Goal: Use online tool/utility: Utilize a website feature to perform a specific function

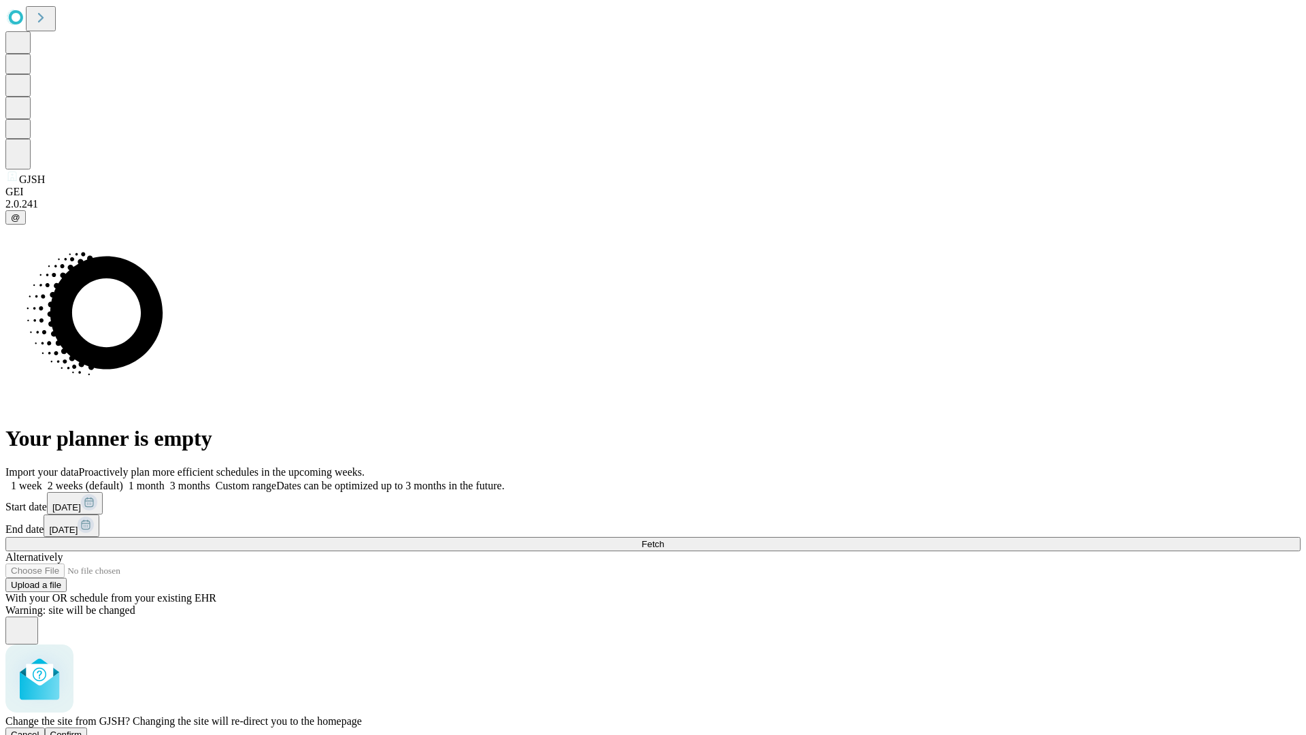
click at [82, 729] on span "Confirm" at bounding box center [66, 734] width 32 height 10
click at [123, 479] on label "2 weeks (default)" at bounding box center [82, 485] width 81 height 12
click at [664, 539] on span "Fetch" at bounding box center [652, 544] width 22 height 10
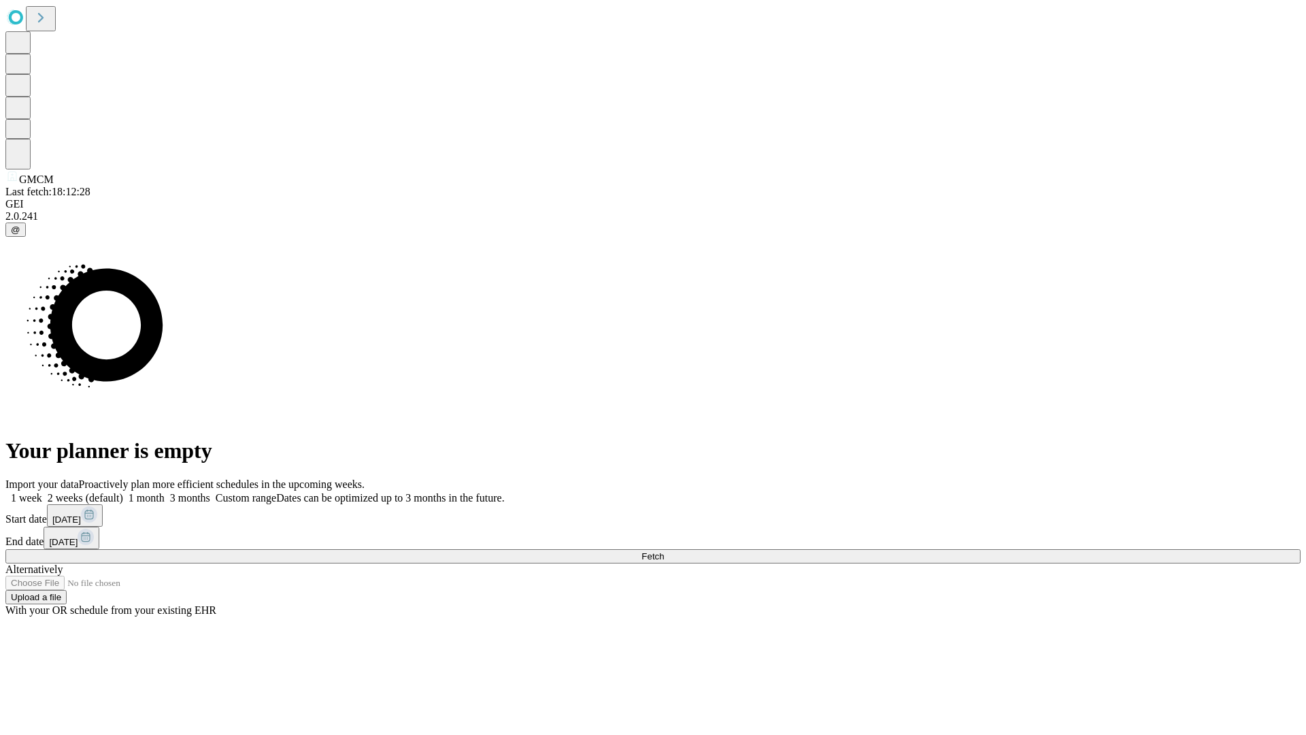
click at [123, 492] on label "2 weeks (default)" at bounding box center [82, 498] width 81 height 12
click at [664, 551] on span "Fetch" at bounding box center [652, 556] width 22 height 10
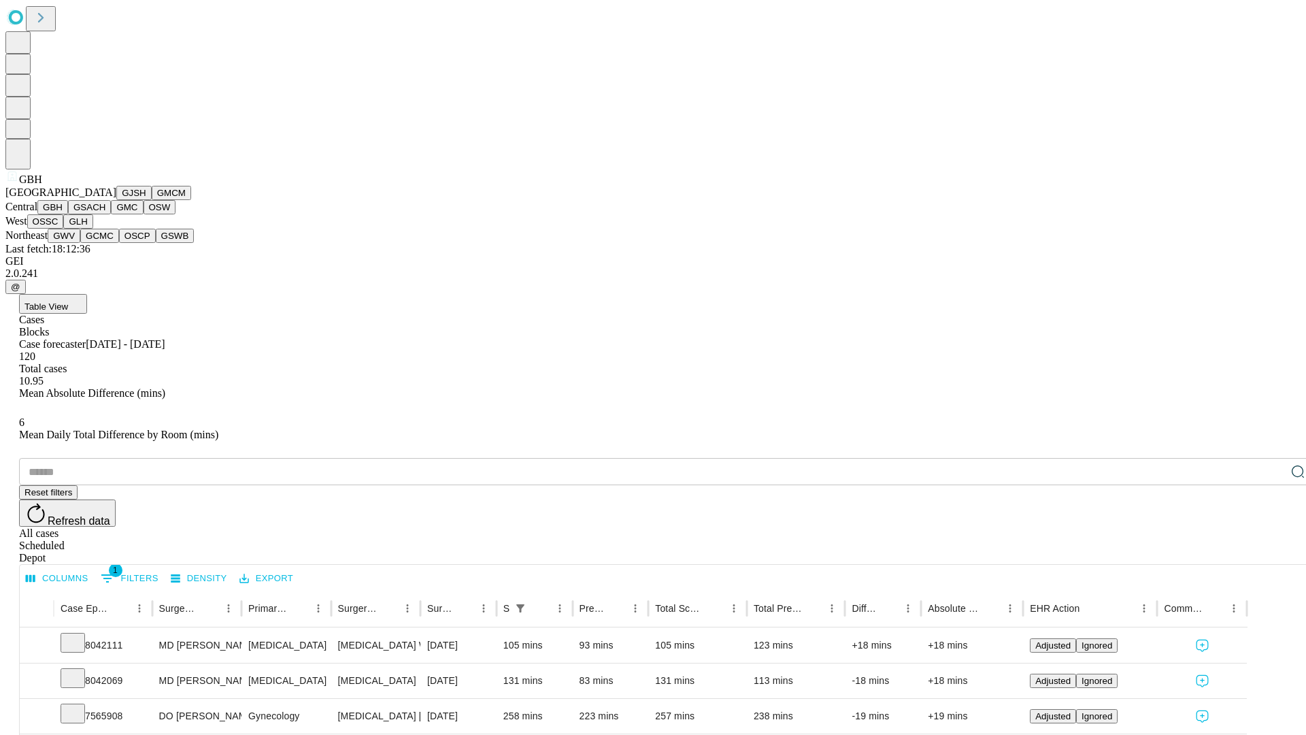
click at [105, 214] on button "GSACH" at bounding box center [89, 207] width 43 height 14
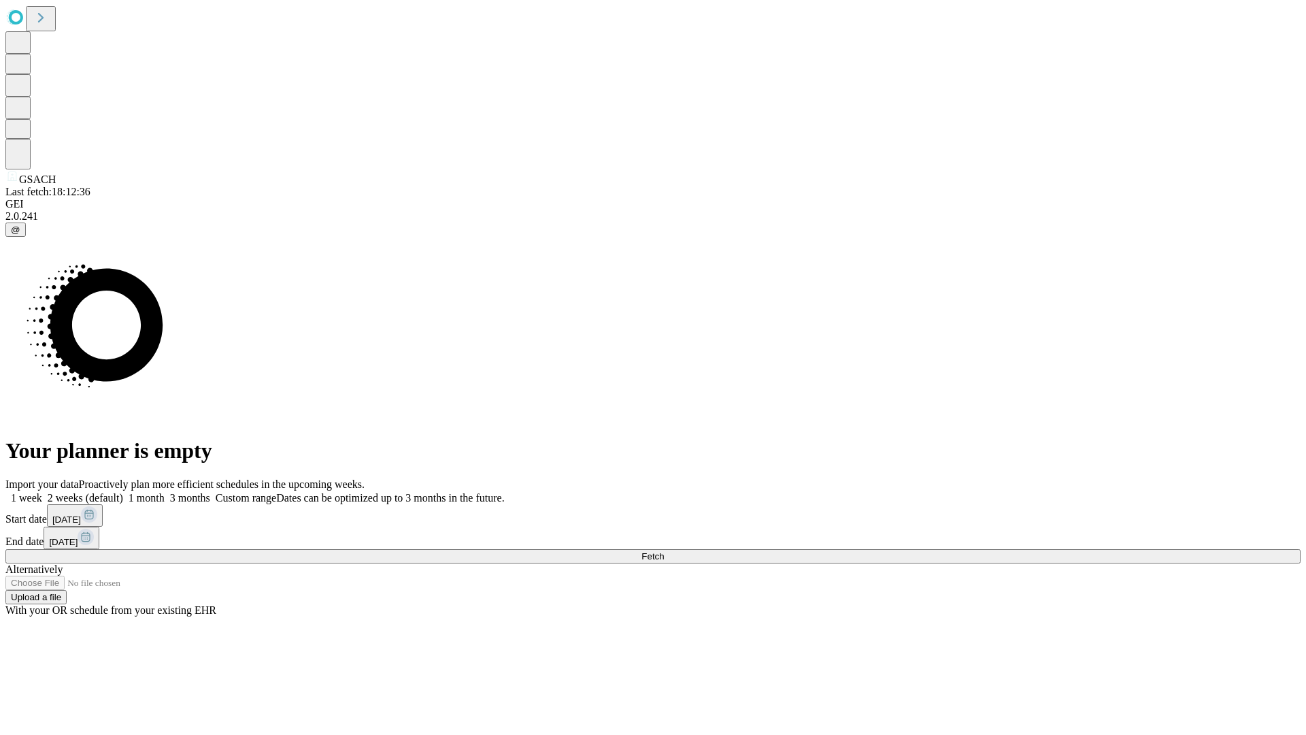
click at [123, 492] on label "2 weeks (default)" at bounding box center [82, 498] width 81 height 12
click at [664, 551] on span "Fetch" at bounding box center [652, 556] width 22 height 10
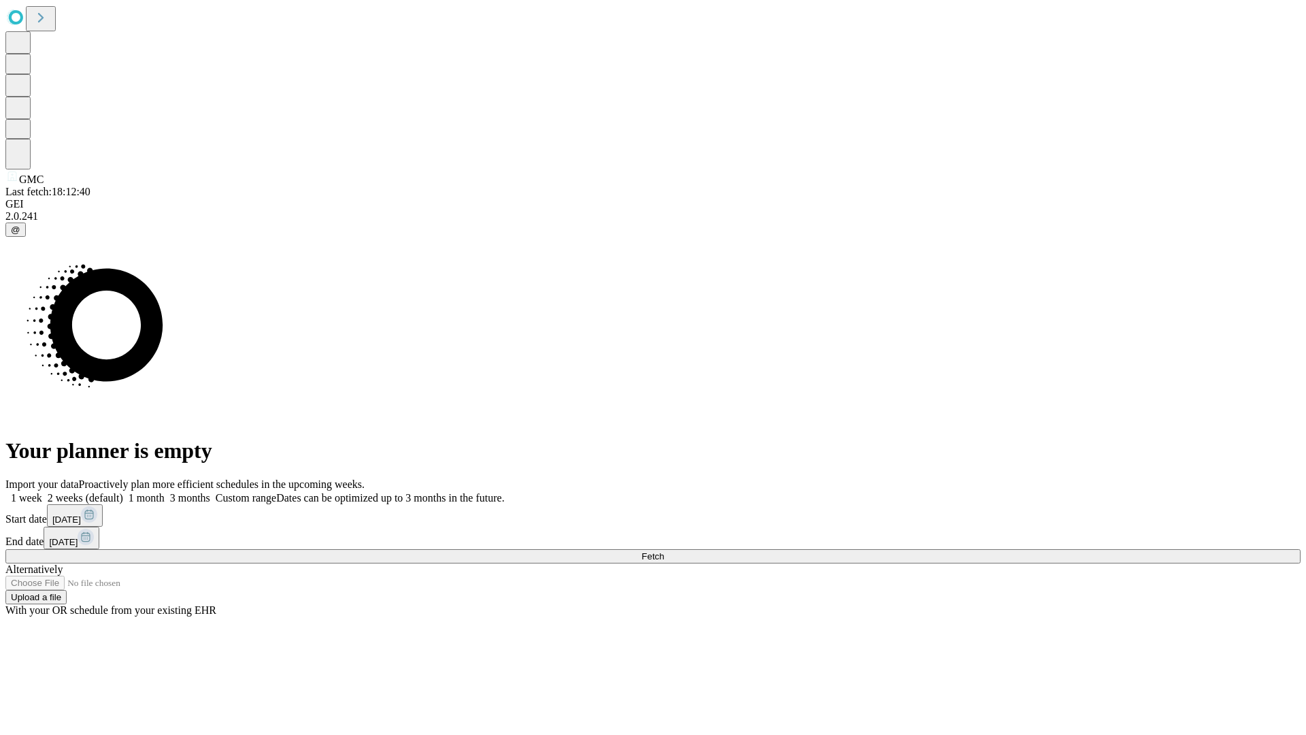
click at [664, 551] on span "Fetch" at bounding box center [652, 556] width 22 height 10
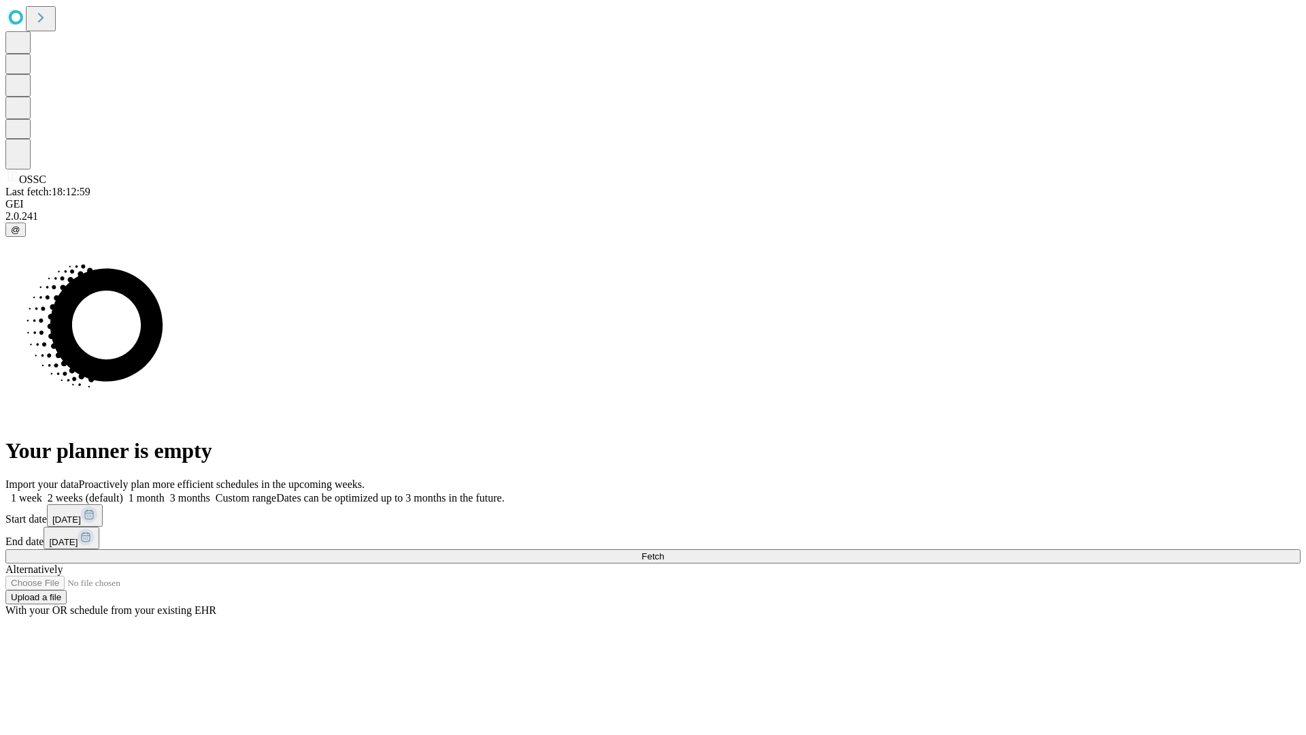
click at [123, 492] on label "2 weeks (default)" at bounding box center [82, 498] width 81 height 12
click at [664, 551] on span "Fetch" at bounding box center [652, 556] width 22 height 10
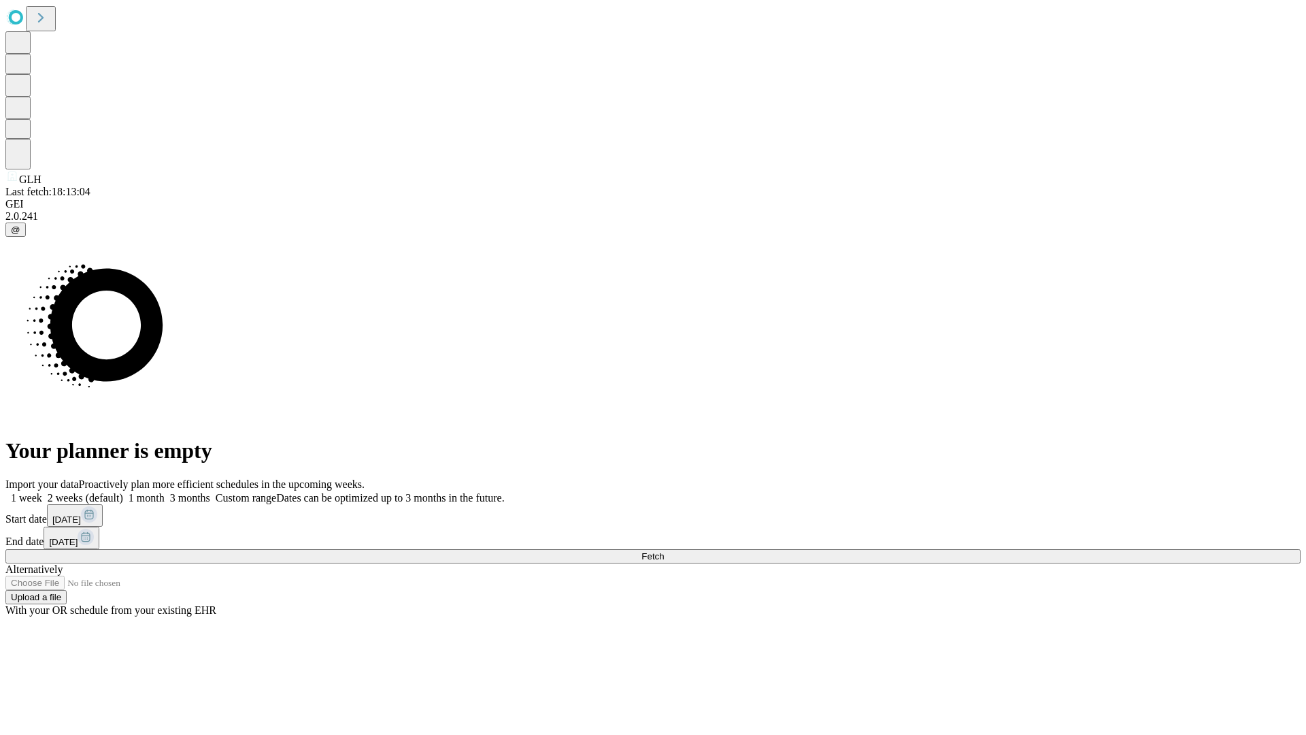
click at [123, 492] on label "2 weeks (default)" at bounding box center [82, 498] width 81 height 12
click at [664, 551] on span "Fetch" at bounding box center [652, 556] width 22 height 10
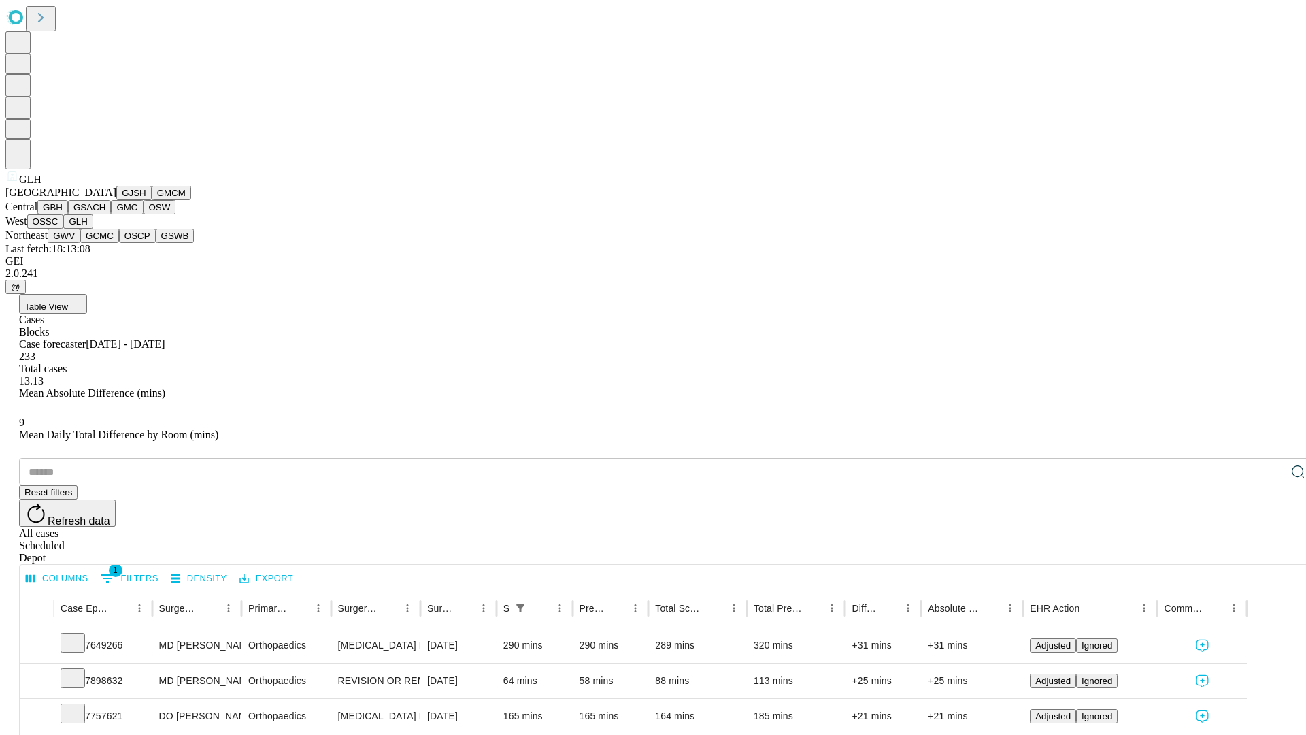
click at [80, 243] on button "GWV" at bounding box center [64, 236] width 33 height 14
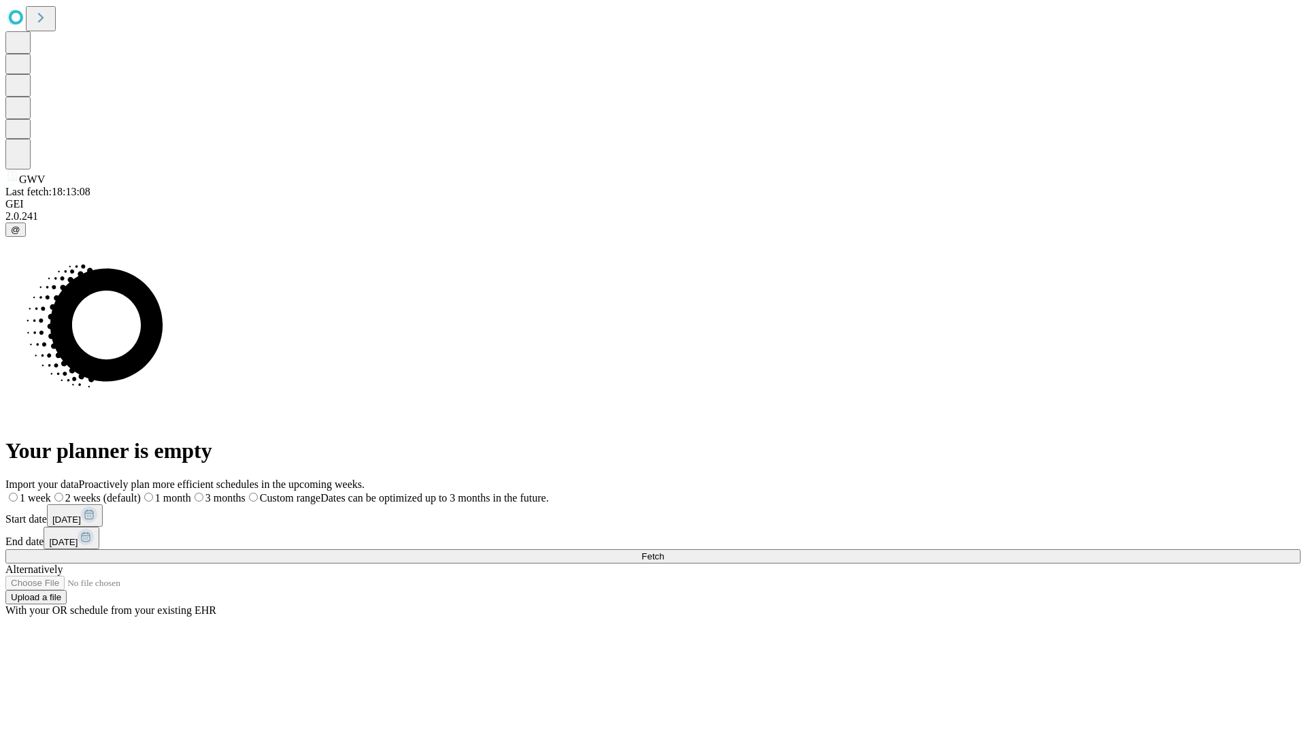
click at [141, 492] on label "2 weeks (default)" at bounding box center [96, 498] width 90 height 12
click at [664, 551] on span "Fetch" at bounding box center [652, 556] width 22 height 10
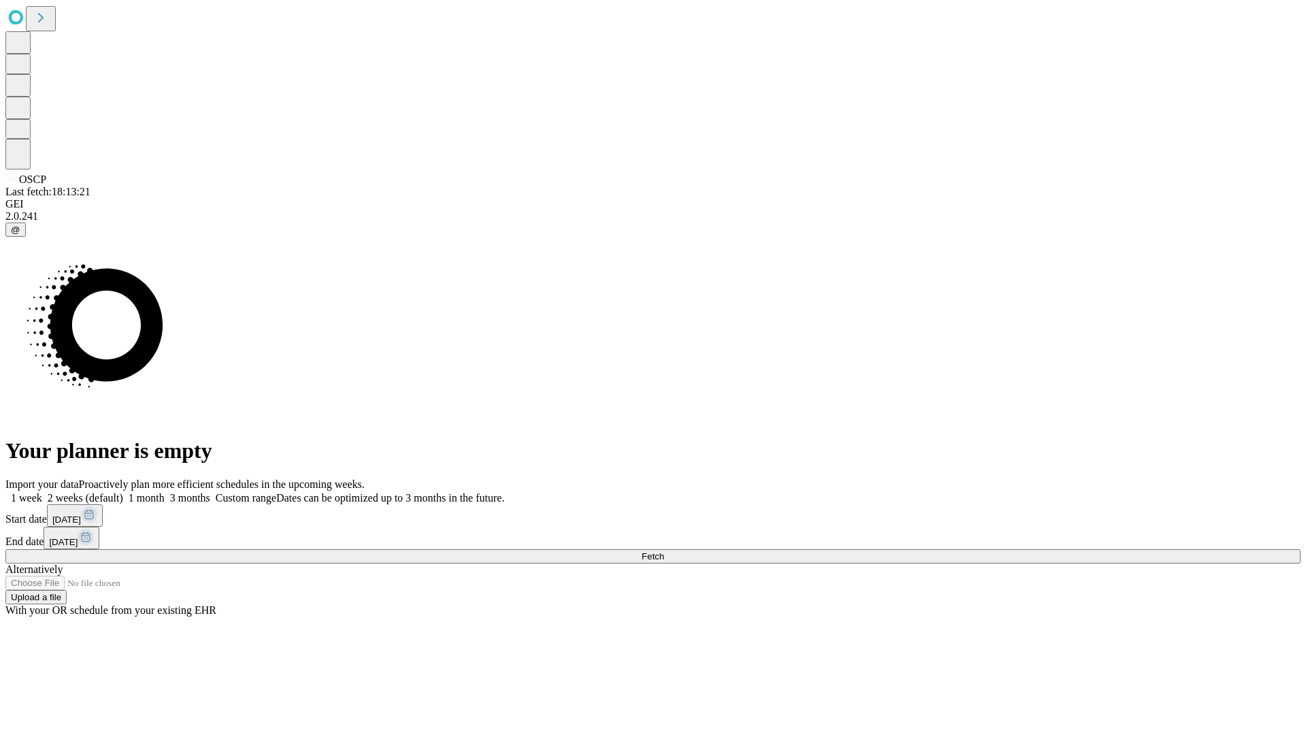
click at [123, 492] on label "2 weeks (default)" at bounding box center [82, 498] width 81 height 12
click at [664, 551] on span "Fetch" at bounding box center [652, 556] width 22 height 10
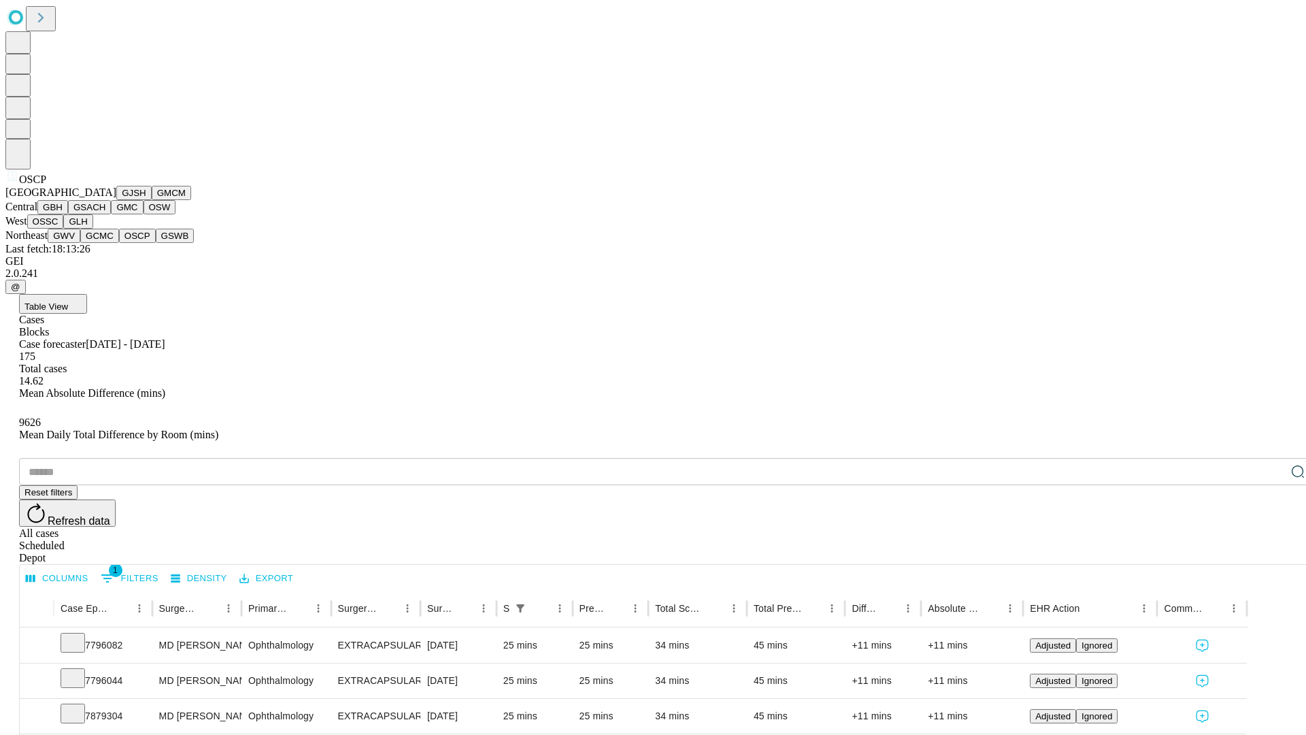
click at [156, 243] on button "GSWB" at bounding box center [175, 236] width 39 height 14
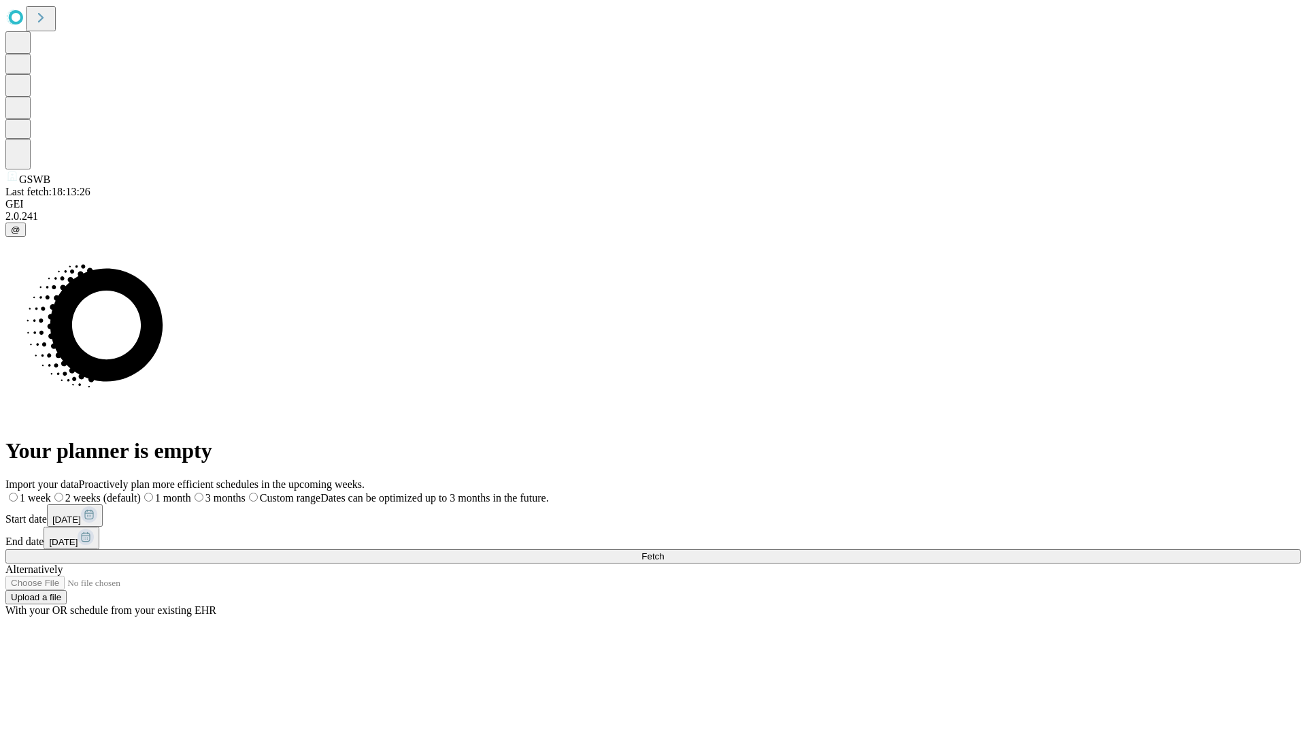
click at [141, 492] on label "2 weeks (default)" at bounding box center [96, 498] width 90 height 12
click at [664, 551] on span "Fetch" at bounding box center [652, 556] width 22 height 10
